Goal: Information Seeking & Learning: Learn about a topic

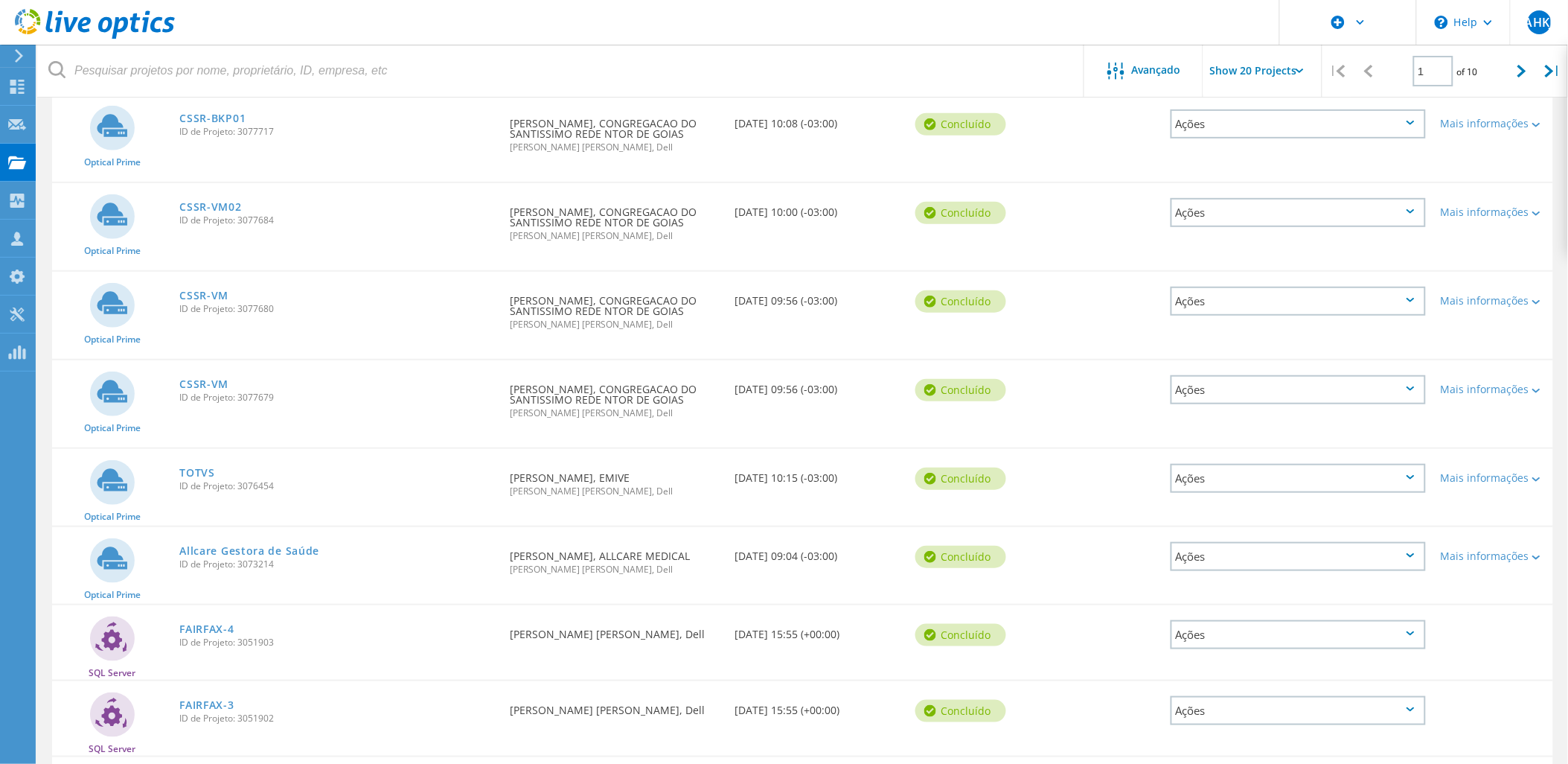
scroll to position [202, 0]
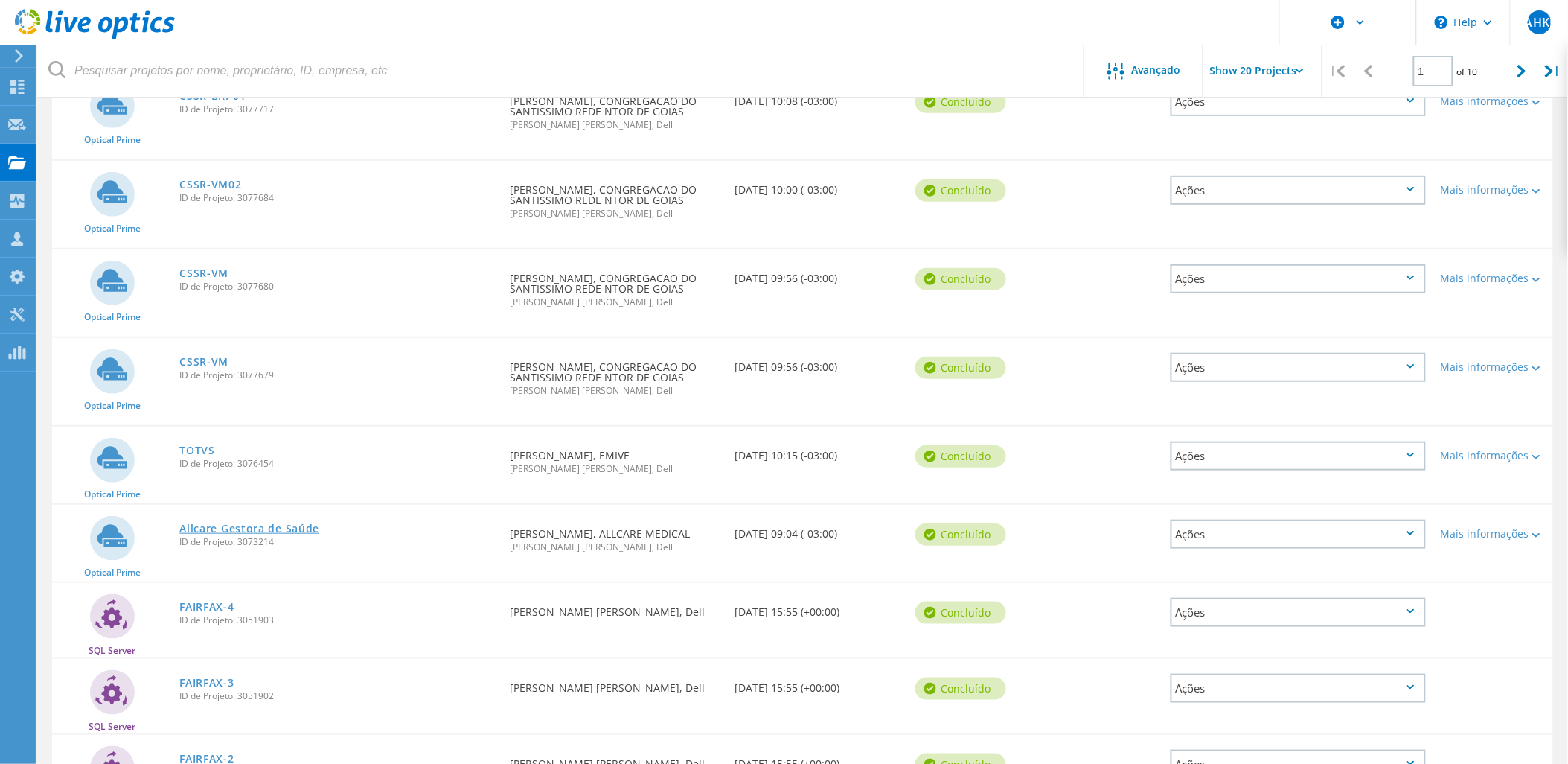
click at [277, 523] on link "Allcare Gestora de Saúde" at bounding box center [250, 528] width 140 height 10
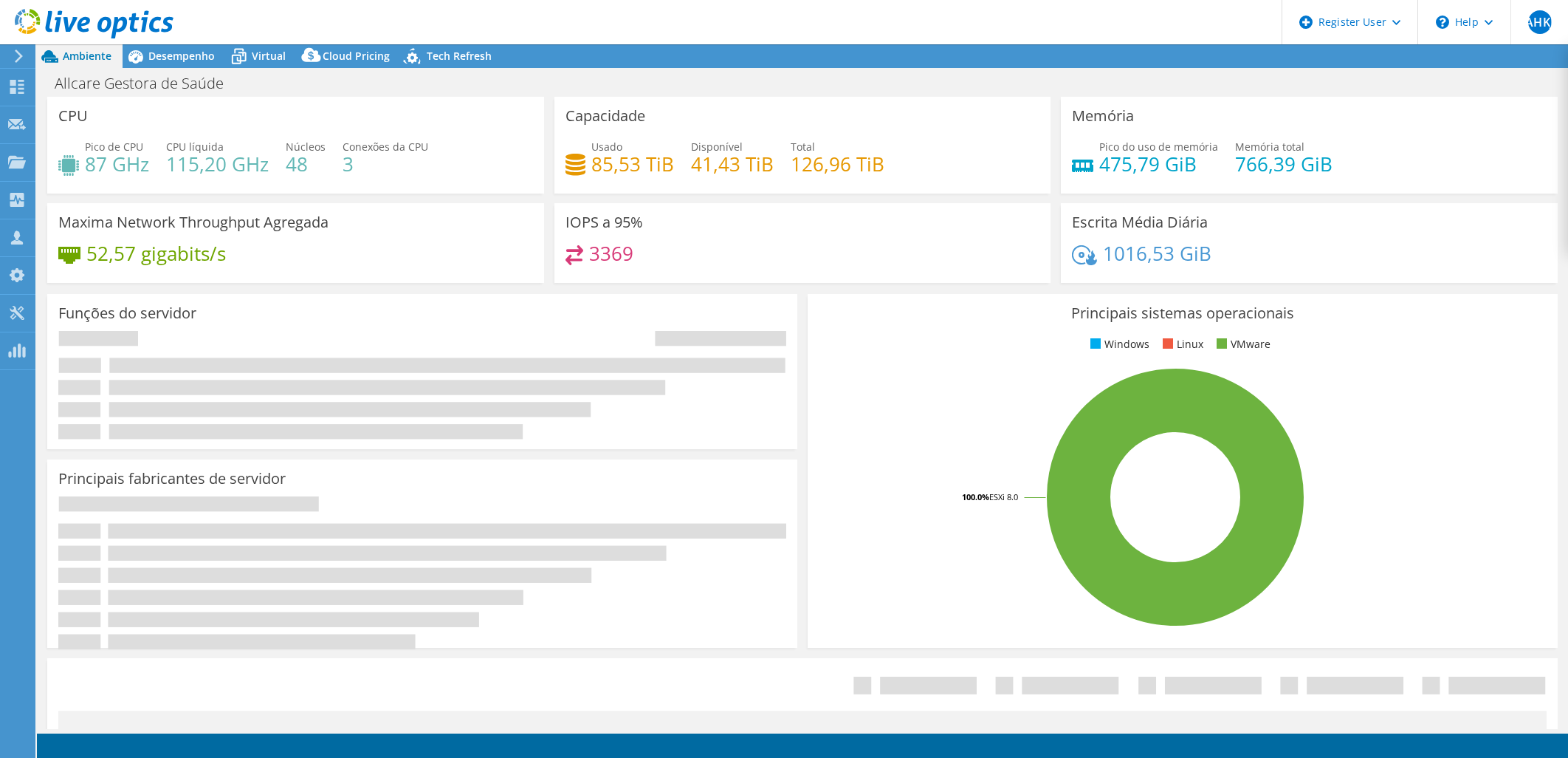
select select "USD"
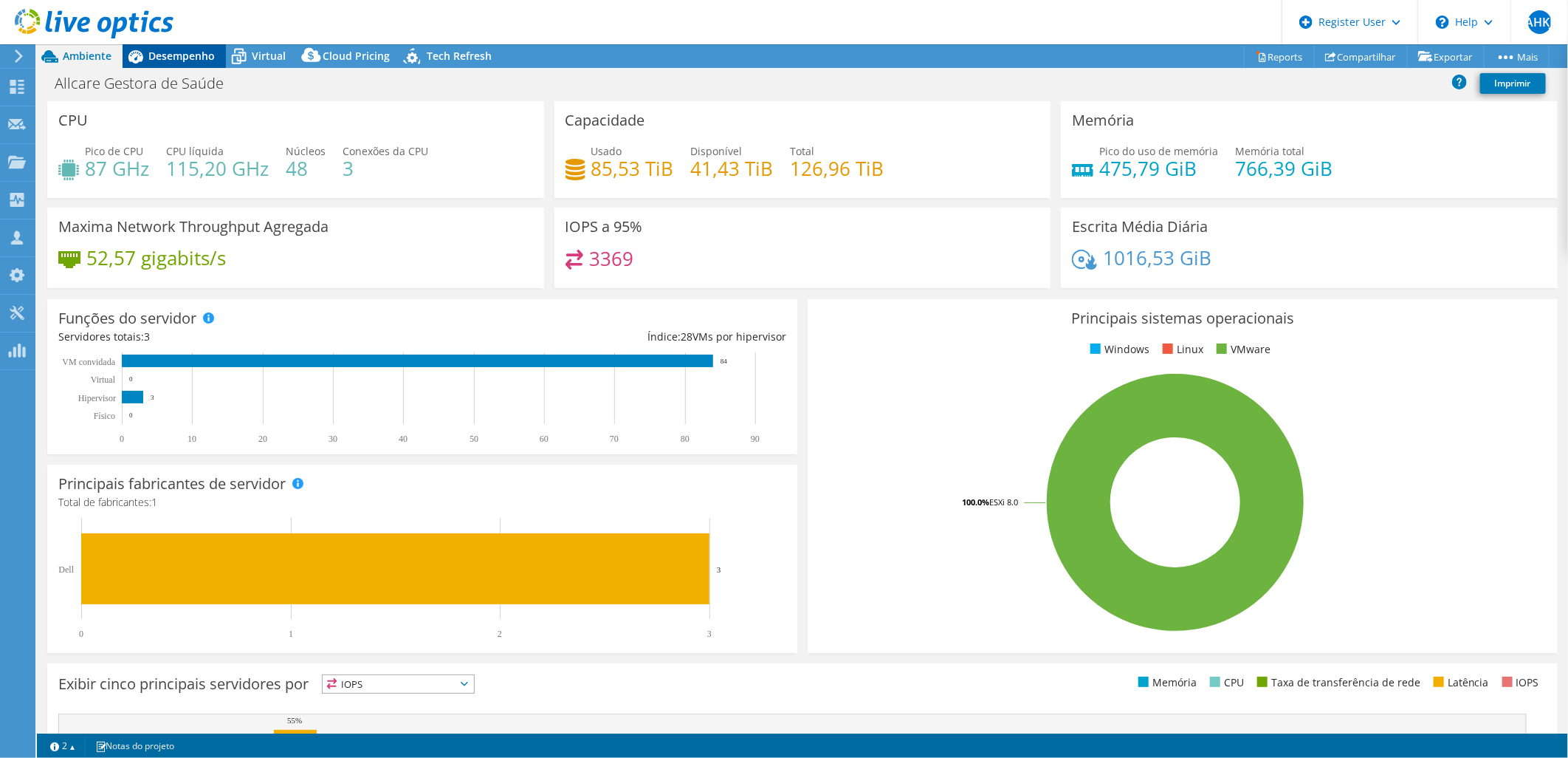
click at [183, 57] on span "Desempenho" at bounding box center [181, 55] width 66 height 14
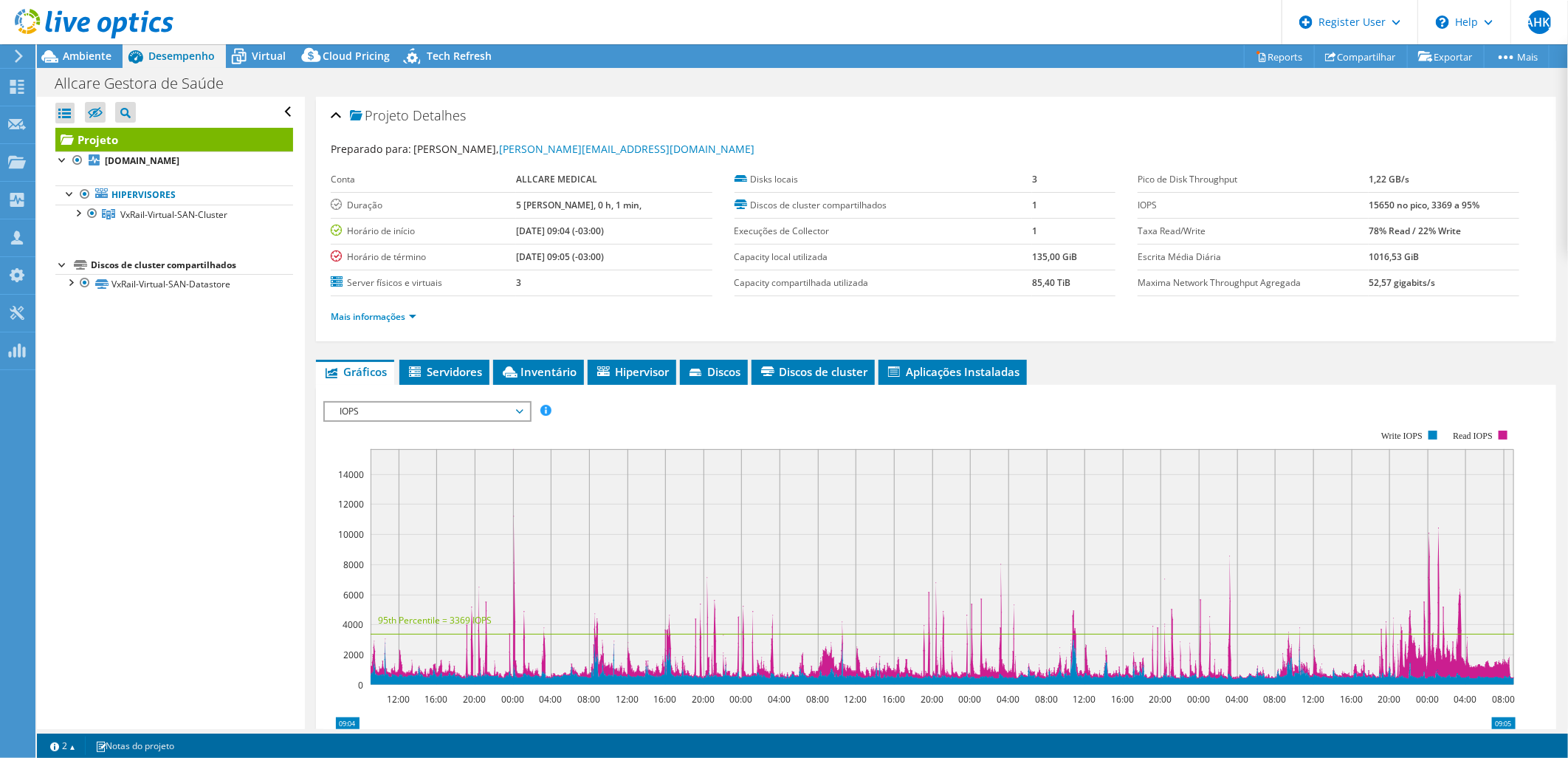
click at [101, 47] on div at bounding box center [86, 24] width 173 height 49
click at [101, 62] on span "Ambiente" at bounding box center [87, 55] width 49 height 14
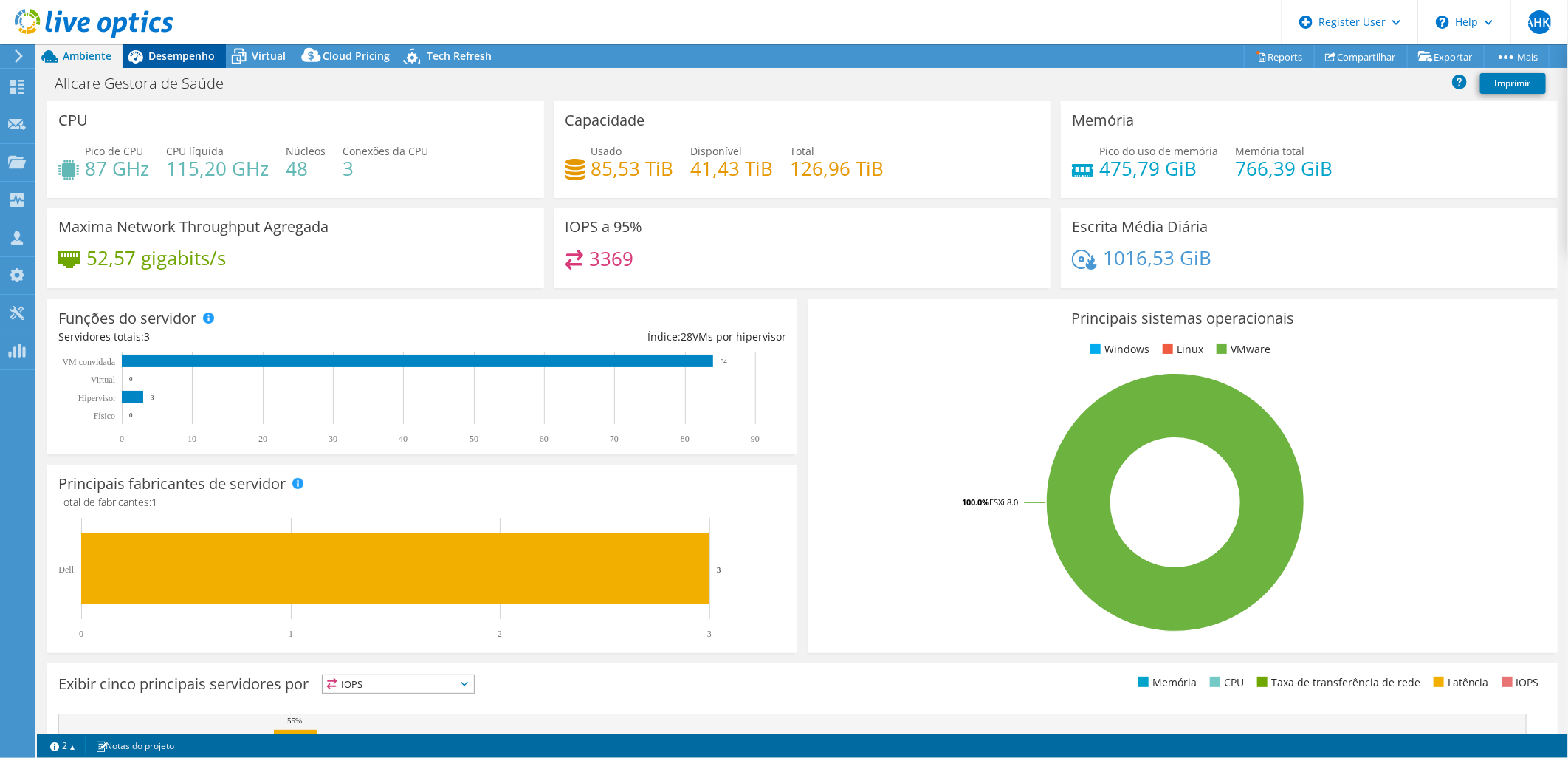
click at [183, 62] on span "Desempenho" at bounding box center [181, 55] width 66 height 14
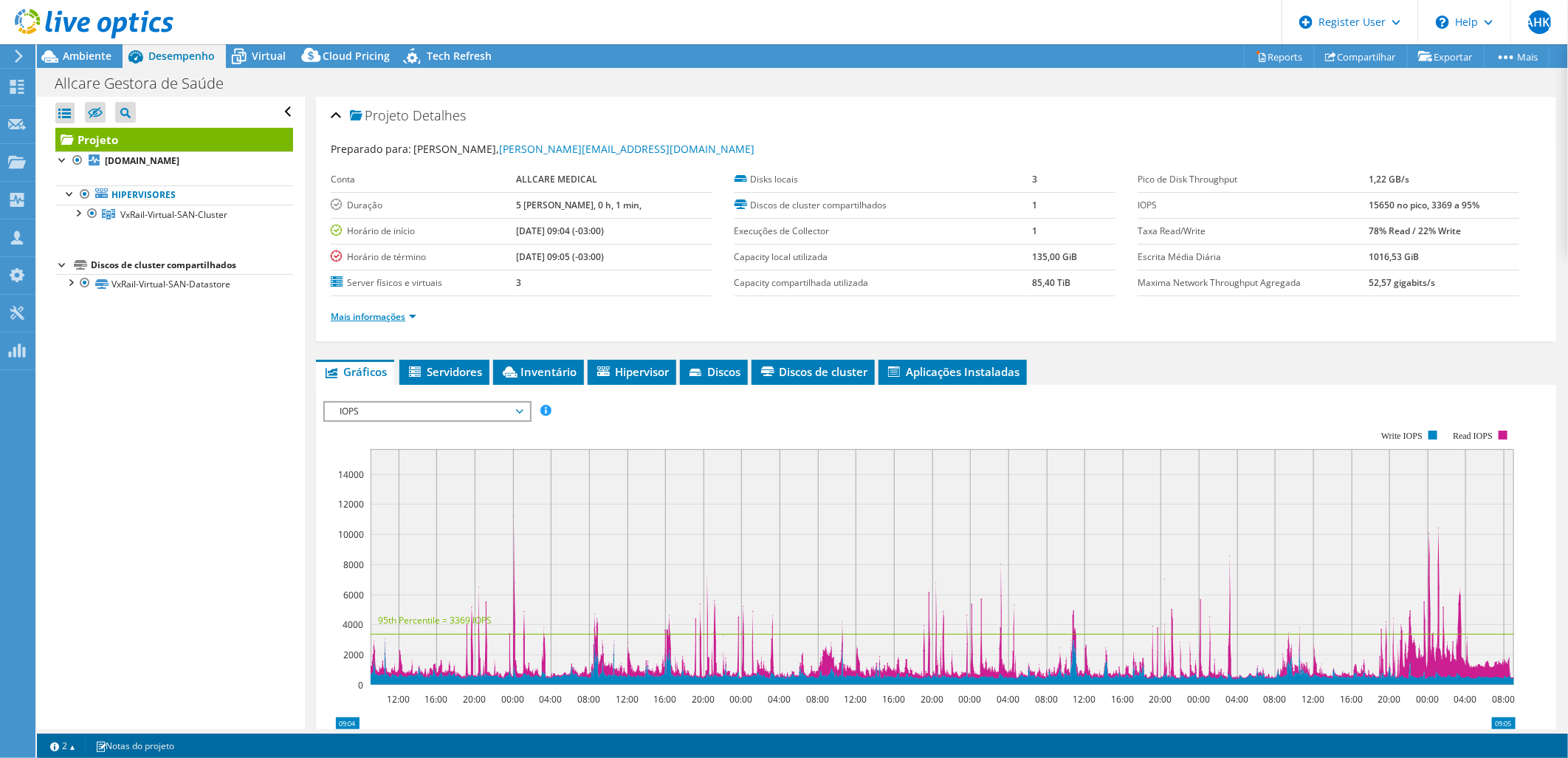
click at [401, 319] on link "Mais informações" at bounding box center [373, 316] width 85 height 13
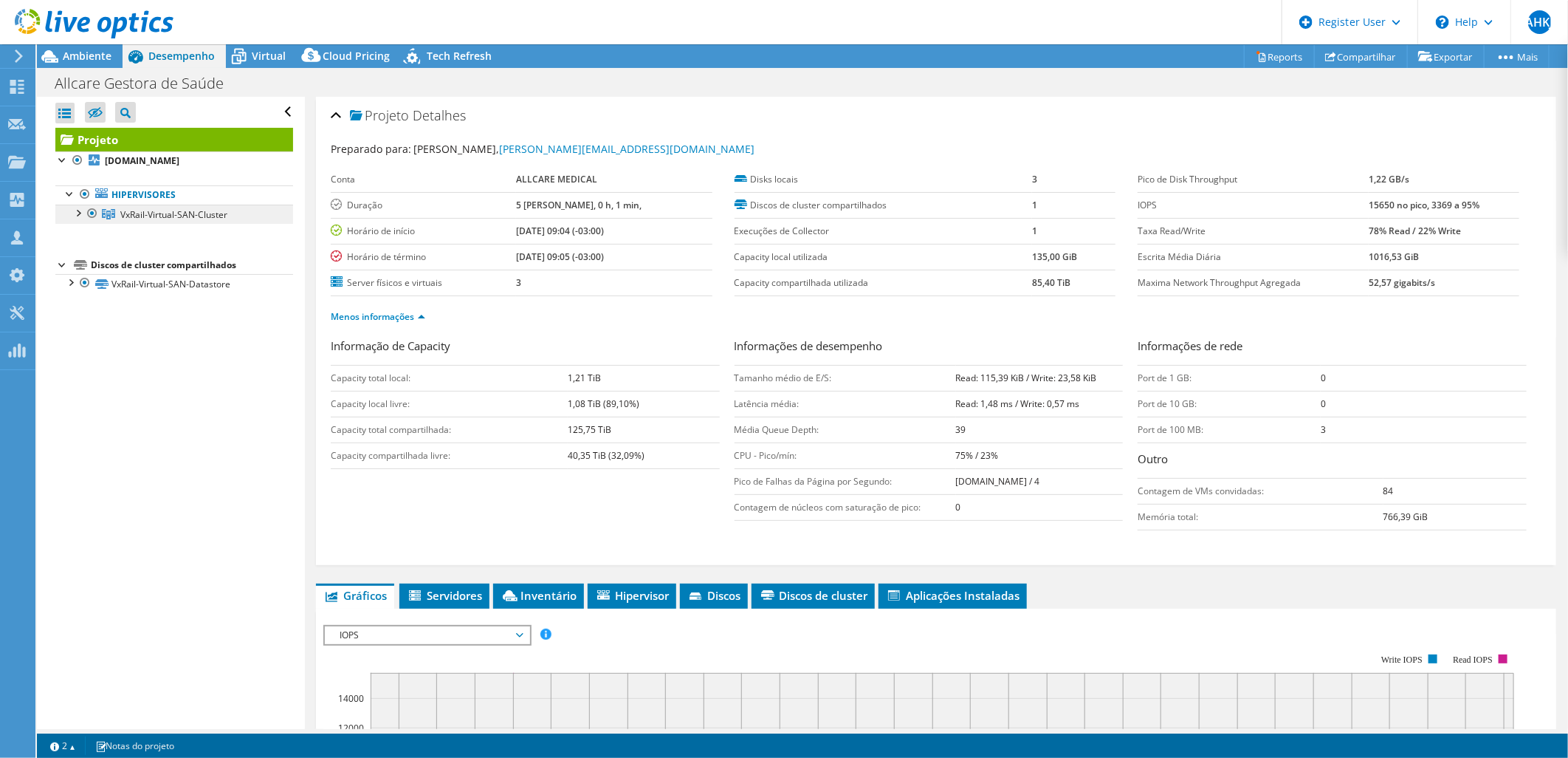
click at [231, 223] on link "VxRail-Virtual-SAN-Cluster" at bounding box center [174, 213] width 237 height 19
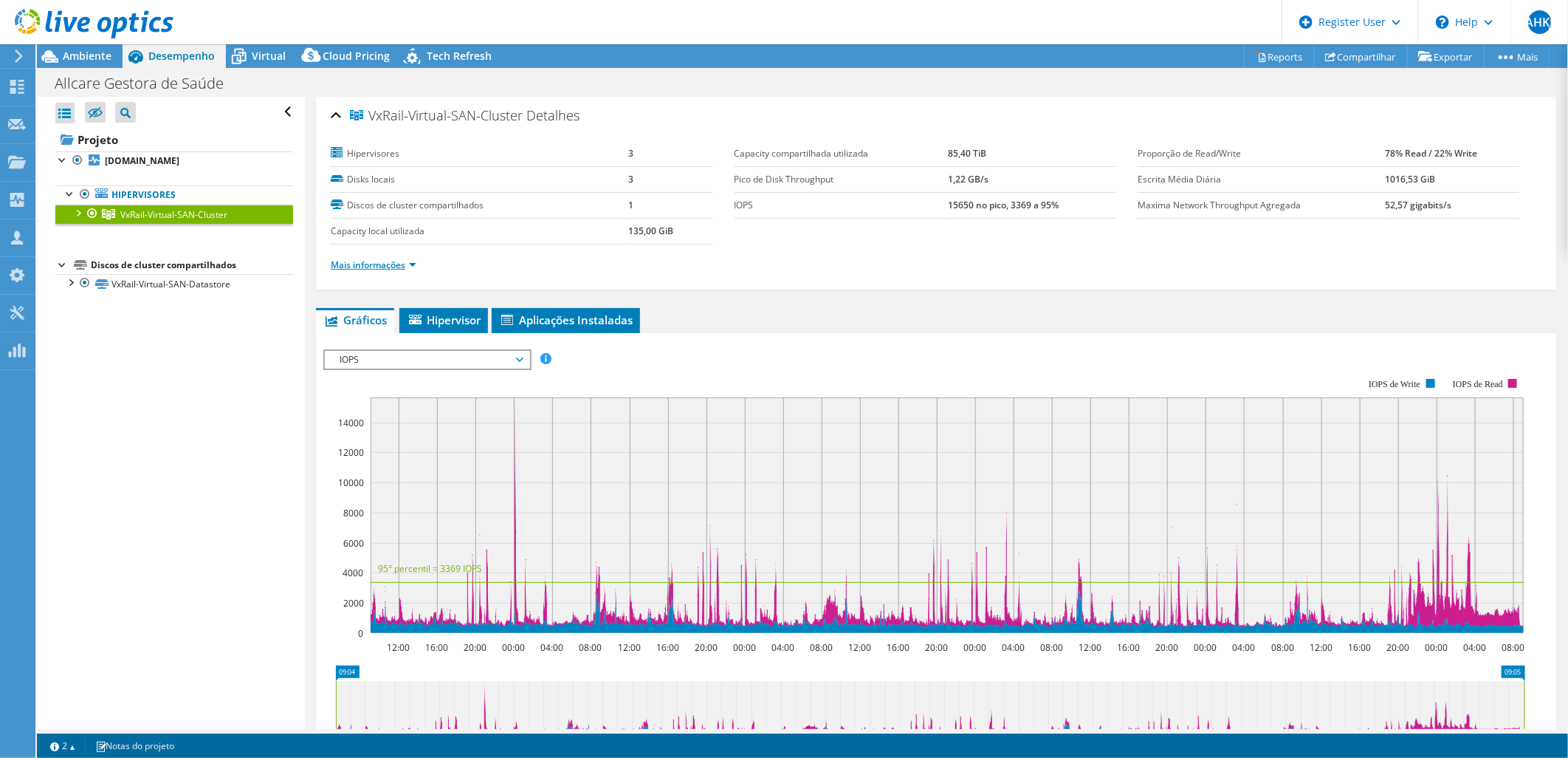
click at [372, 262] on link "Mais informações" at bounding box center [373, 264] width 85 height 13
